Goal: Transaction & Acquisition: Purchase product/service

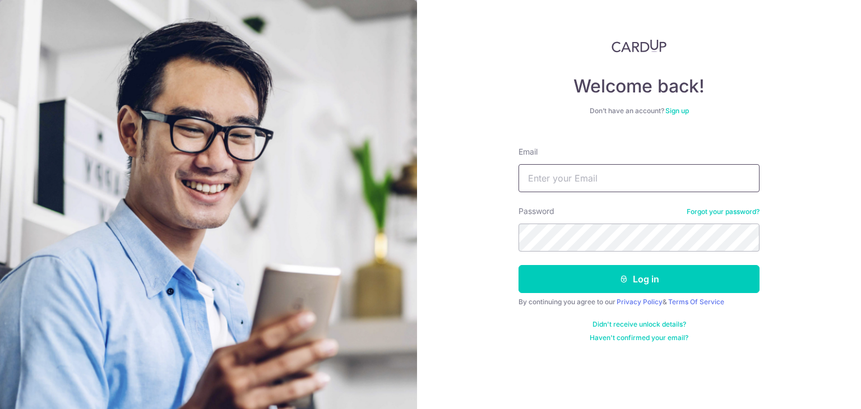
click at [579, 180] on input "Email" at bounding box center [639, 178] width 241 height 28
type input "HABAGLOBE@GMAIL.COM"
click at [519, 265] on button "Log in" at bounding box center [639, 279] width 241 height 28
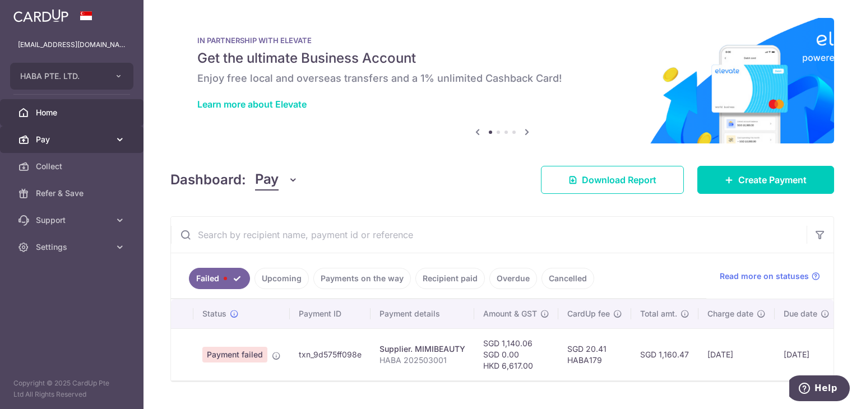
click at [85, 135] on span "Pay" at bounding box center [73, 139] width 74 height 11
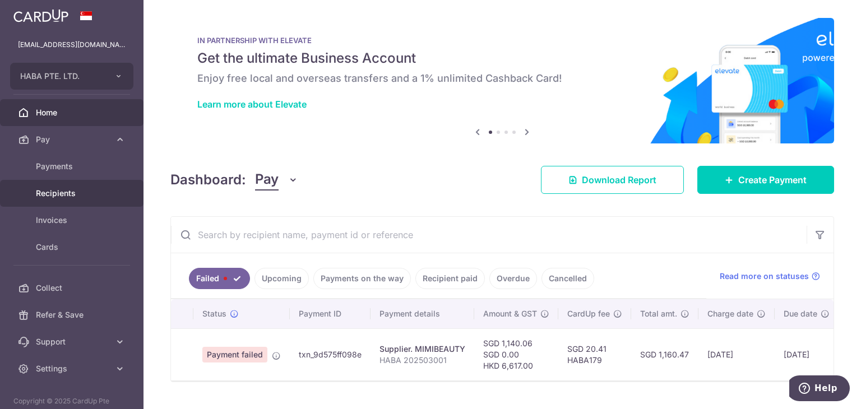
click at [61, 187] on link "Recipients" at bounding box center [72, 193] width 144 height 27
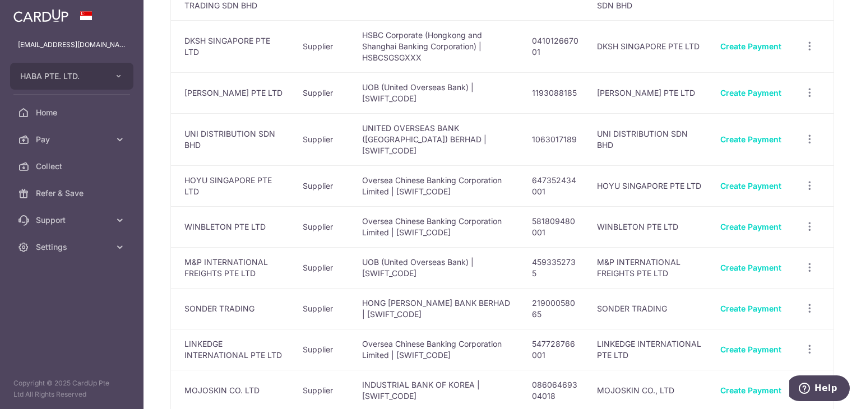
scroll to position [382, 0]
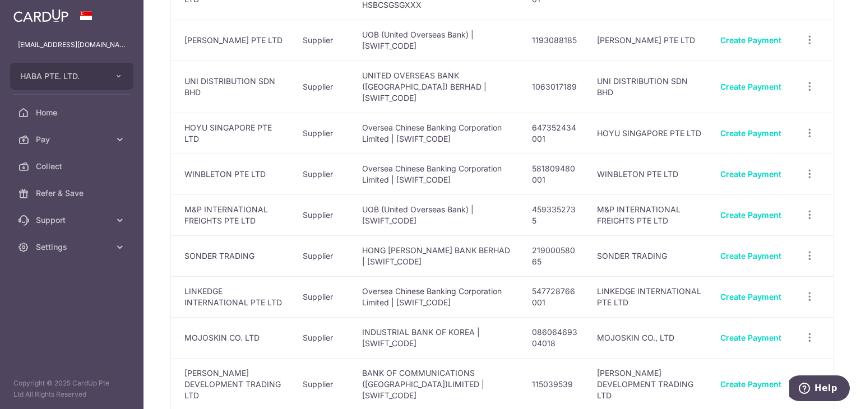
click at [744, 251] on div "Create Payment" at bounding box center [751, 256] width 61 height 11
click at [746, 251] on link "Create Payment" at bounding box center [751, 256] width 61 height 10
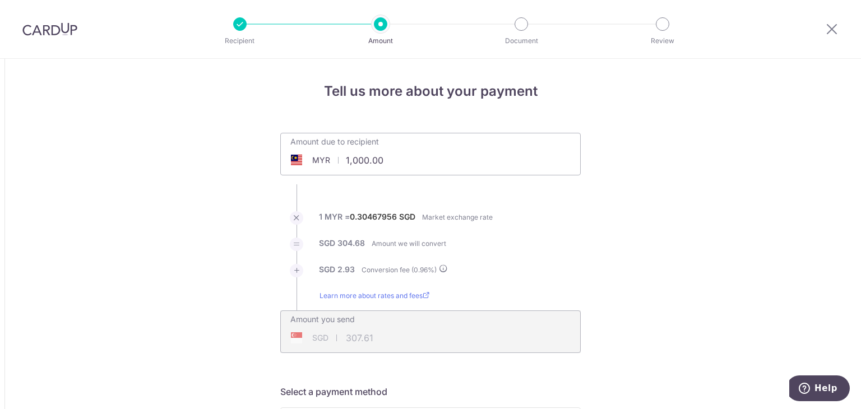
click at [442, 149] on div "Amount due to recipient MYR 1,000.00 1000" at bounding box center [430, 146] width 299 height 26
click at [416, 160] on input "1,000.00" at bounding box center [367, 160] width 173 height 26
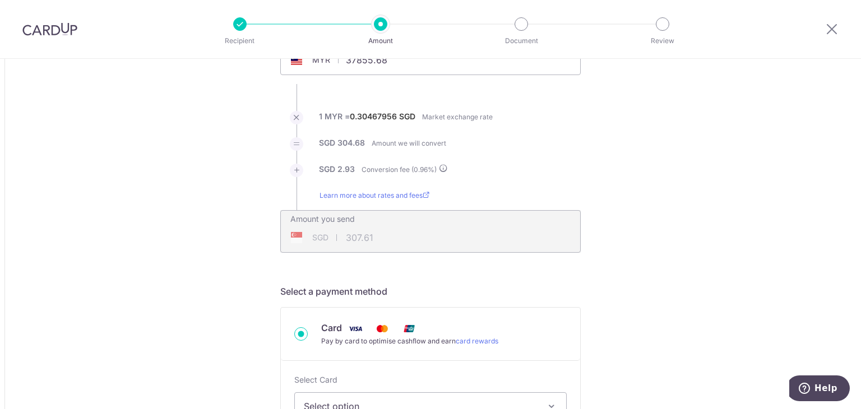
scroll to position [100, 0]
type input "37,855.68"
type input "11,644.77"
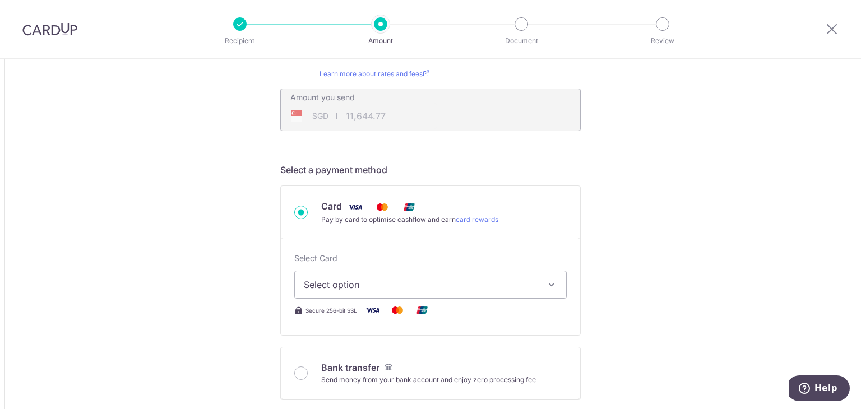
click at [424, 293] on button "Select option" at bounding box center [430, 285] width 273 height 28
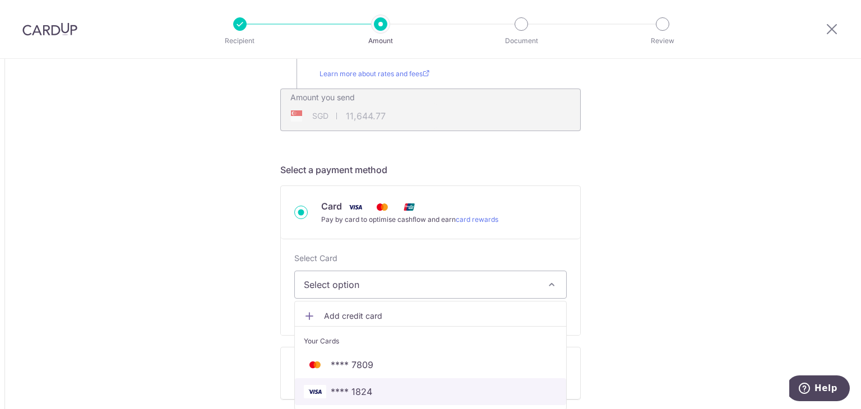
click at [334, 385] on span "**** 1824" at bounding box center [351, 391] width 41 height 13
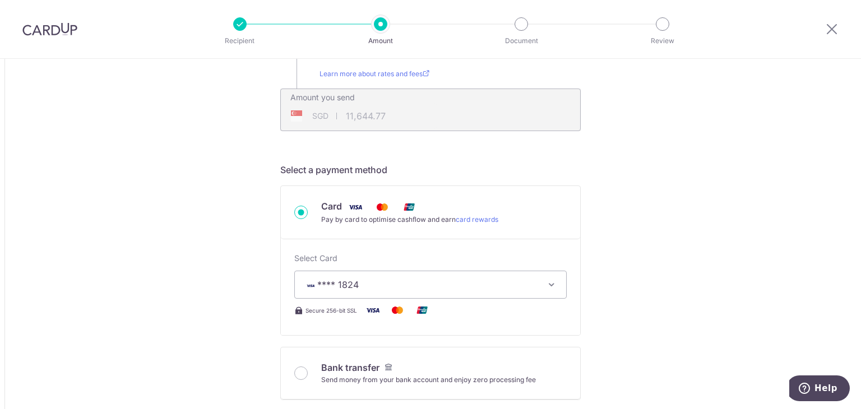
type input "37,855.68"
type input "11,644.78"
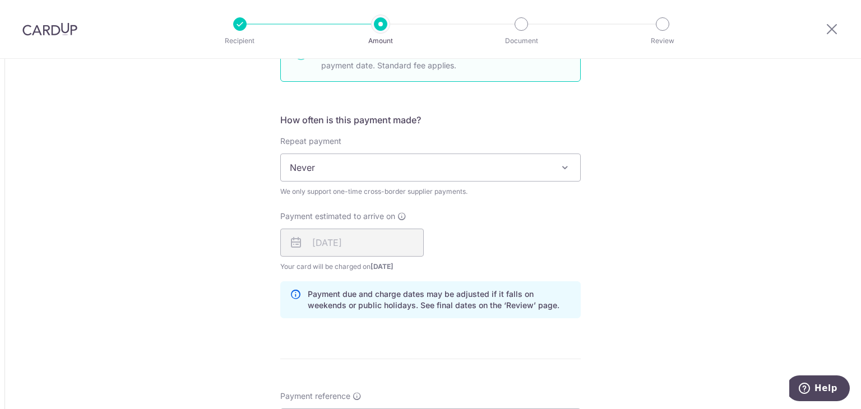
scroll to position [797, 0]
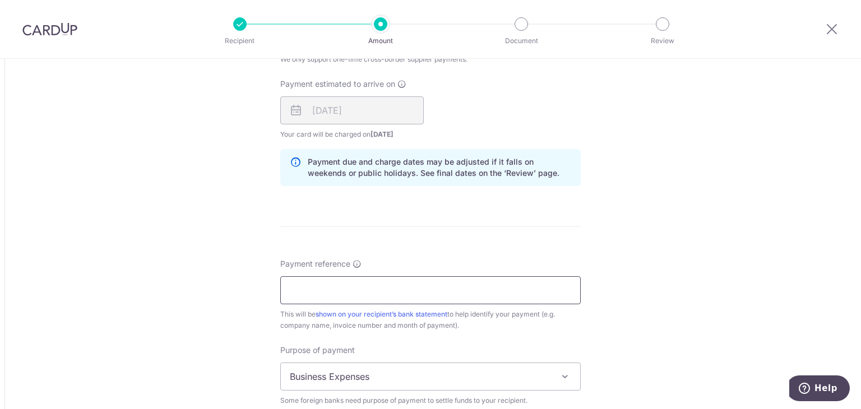
click at [347, 276] on input "Payment reference" at bounding box center [430, 290] width 301 height 28
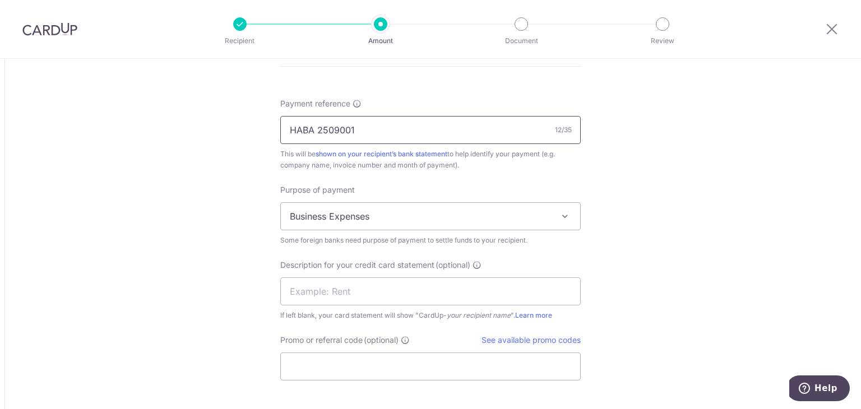
type input "HABA 2509001"
click at [397, 213] on span "Business Expenses" at bounding box center [430, 216] width 299 height 27
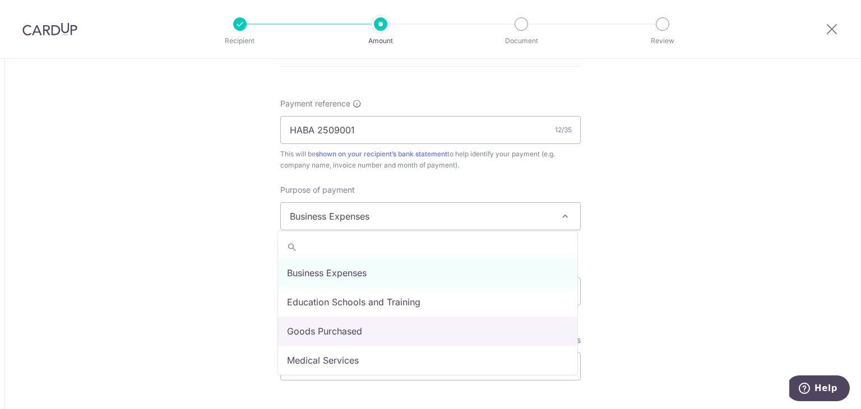
select select "Goods Purchased"
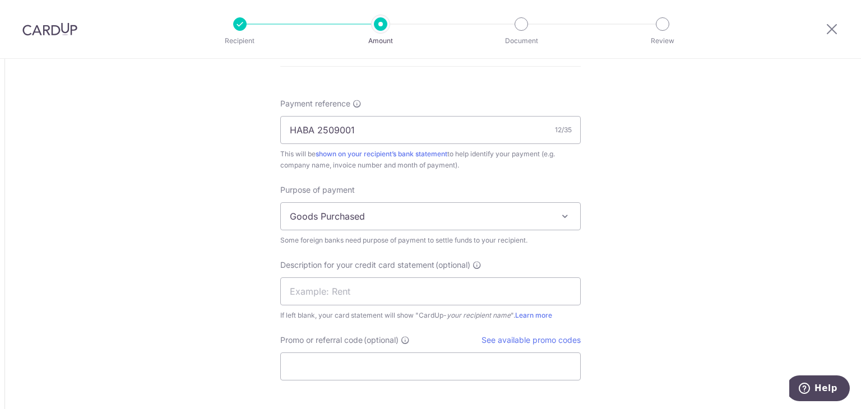
scroll to position [1061, 0]
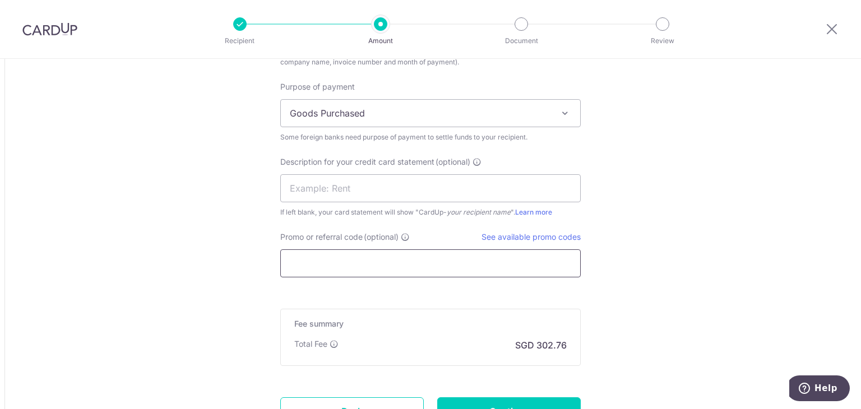
click at [361, 267] on input "Promo or referral code (optional)" at bounding box center [430, 264] width 301 height 28
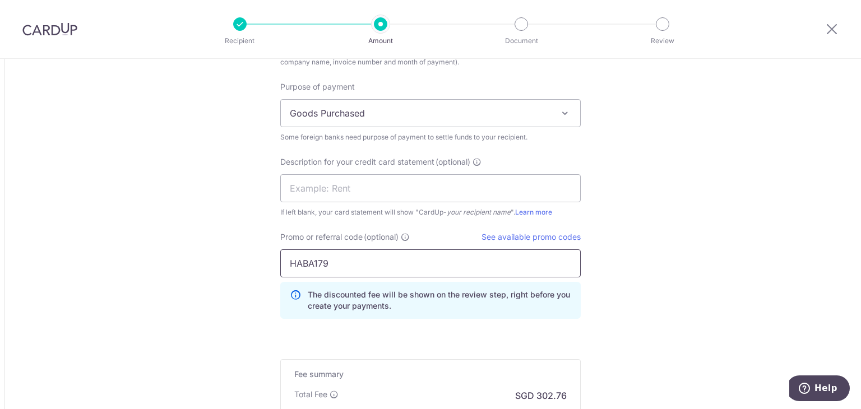
scroll to position [1209, 0]
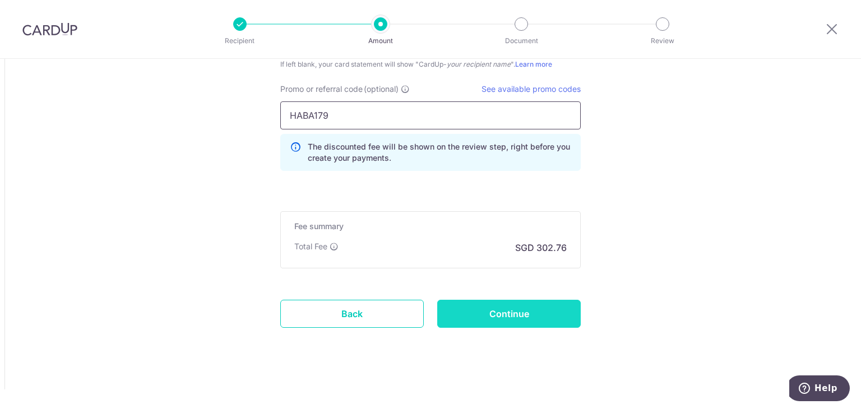
type input "HABA179"
click at [505, 306] on input "Continue" at bounding box center [509, 314] width 144 height 28
type input "Create Schedule"
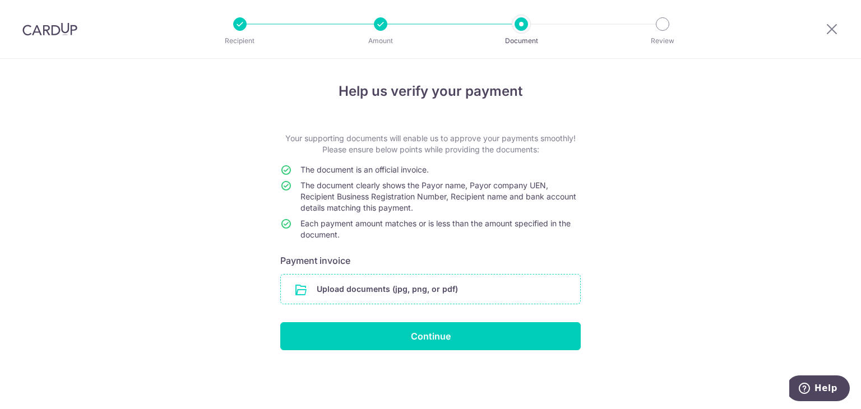
click at [436, 287] on input "file" at bounding box center [430, 289] width 299 height 29
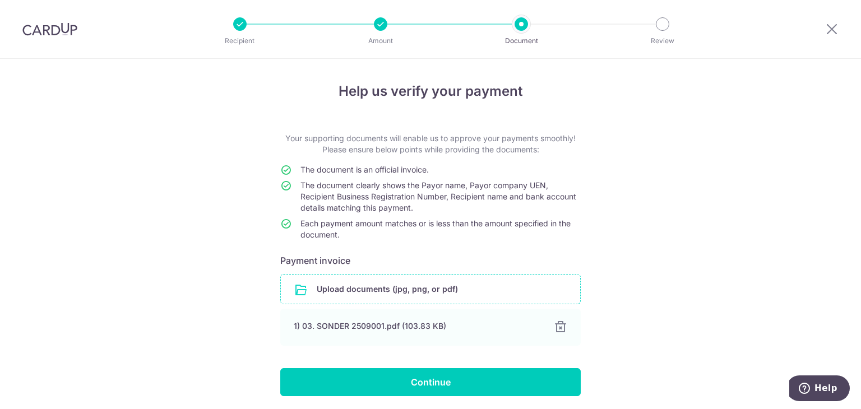
scroll to position [29, 0]
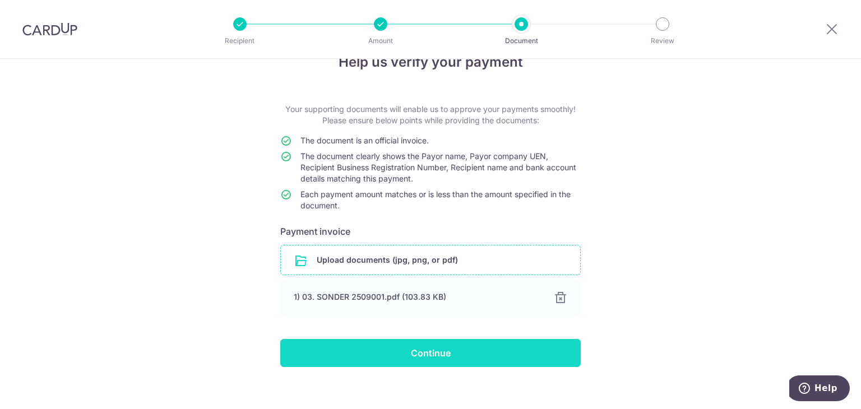
click at [413, 358] on input "Continue" at bounding box center [430, 353] width 301 height 28
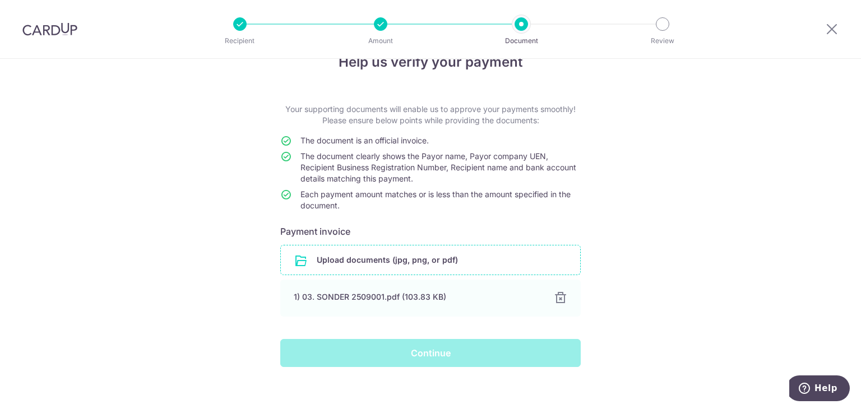
scroll to position [39, 0]
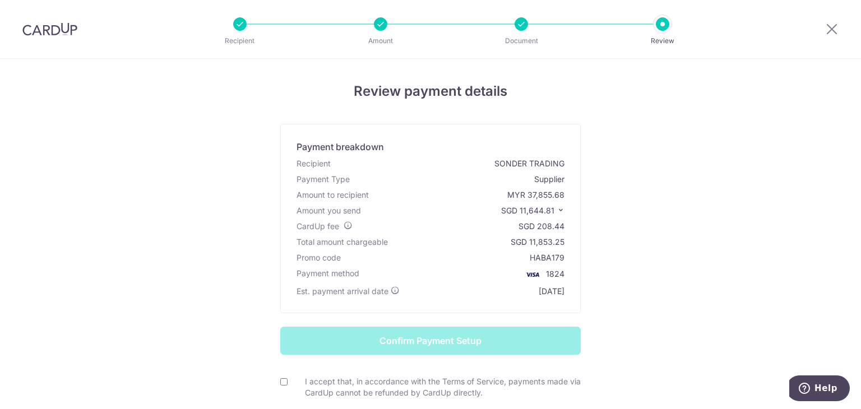
scroll to position [128, 0]
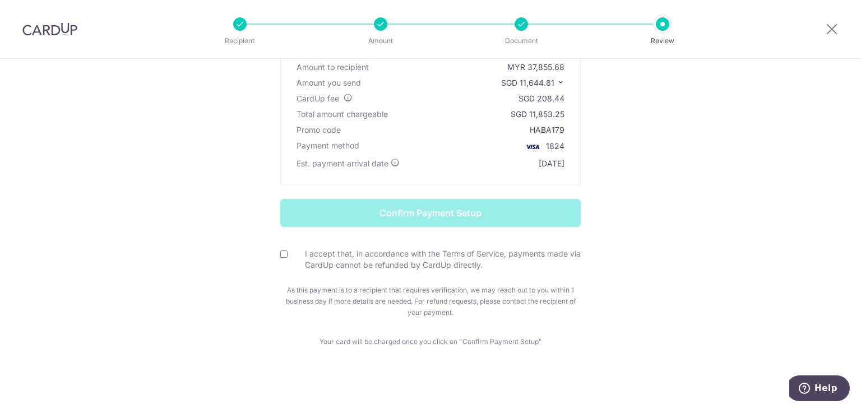
click at [280, 257] on input "I accept that, in accordance with the Terms of Service, payments made via CardU…" at bounding box center [283, 254] width 7 height 7
checkbox input "true"
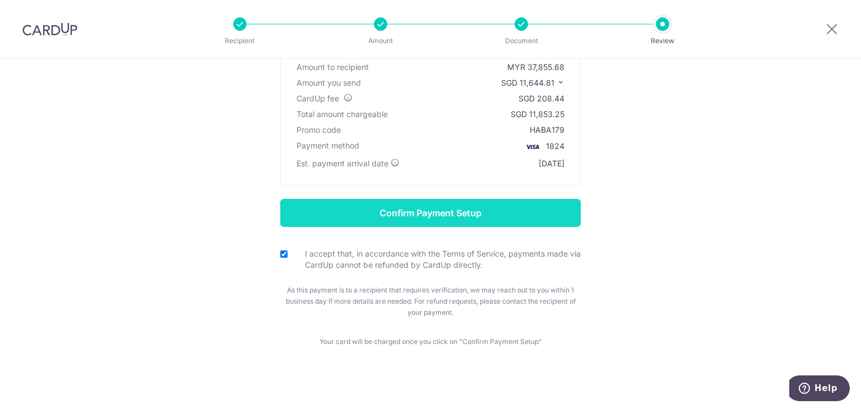
click at [362, 221] on input "Confirm Payment Setup" at bounding box center [430, 213] width 301 height 28
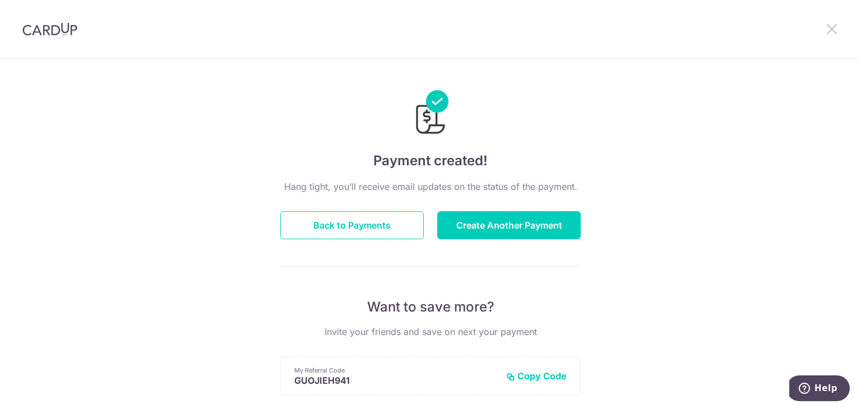
click at [828, 29] on icon at bounding box center [831, 29] width 13 height 14
